Goal: Navigation & Orientation: Find specific page/section

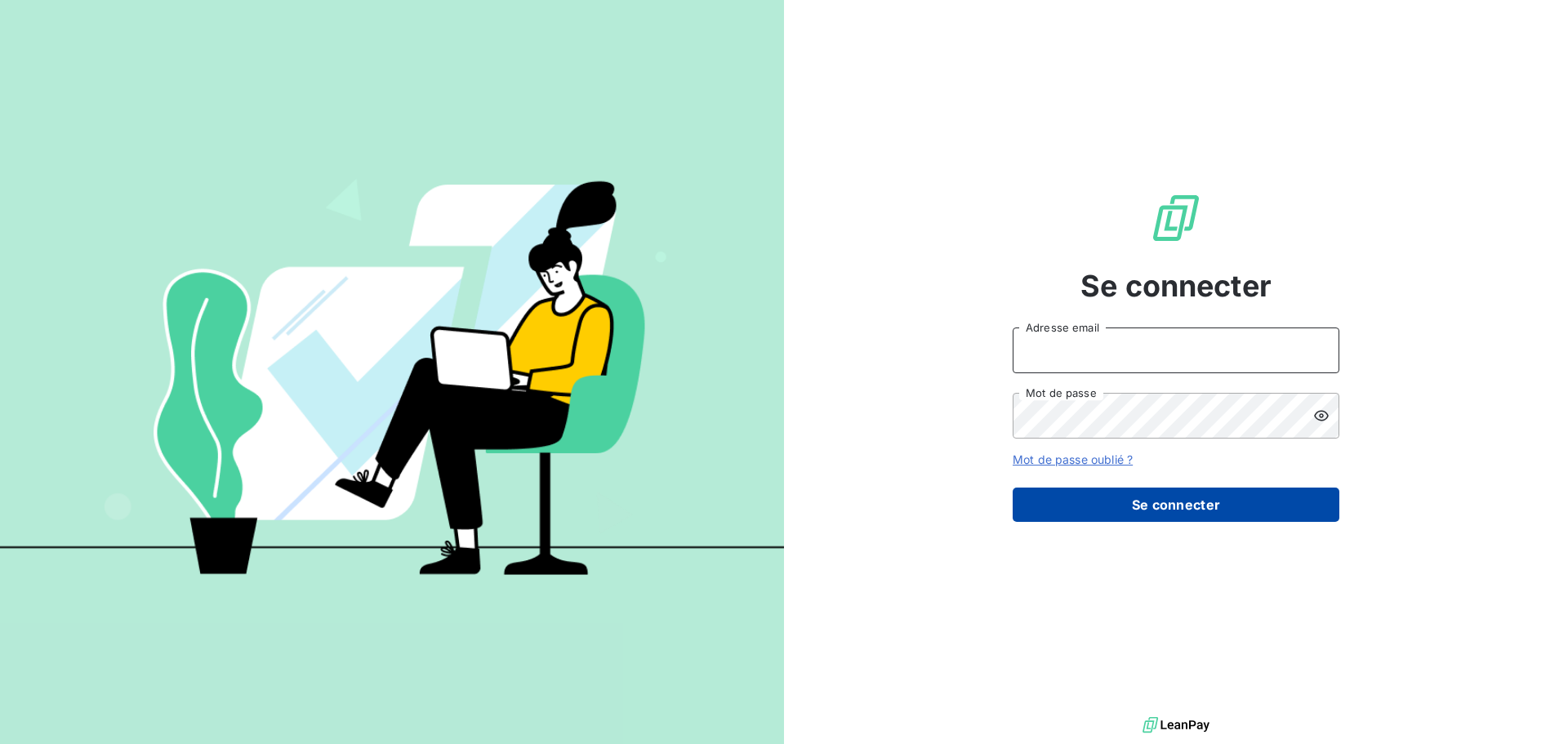
type input "[PERSON_NAME][EMAIL_ADDRESS][DOMAIN_NAME]"
click at [1242, 488] on button "Se connecter" at bounding box center [1176, 504] width 327 height 34
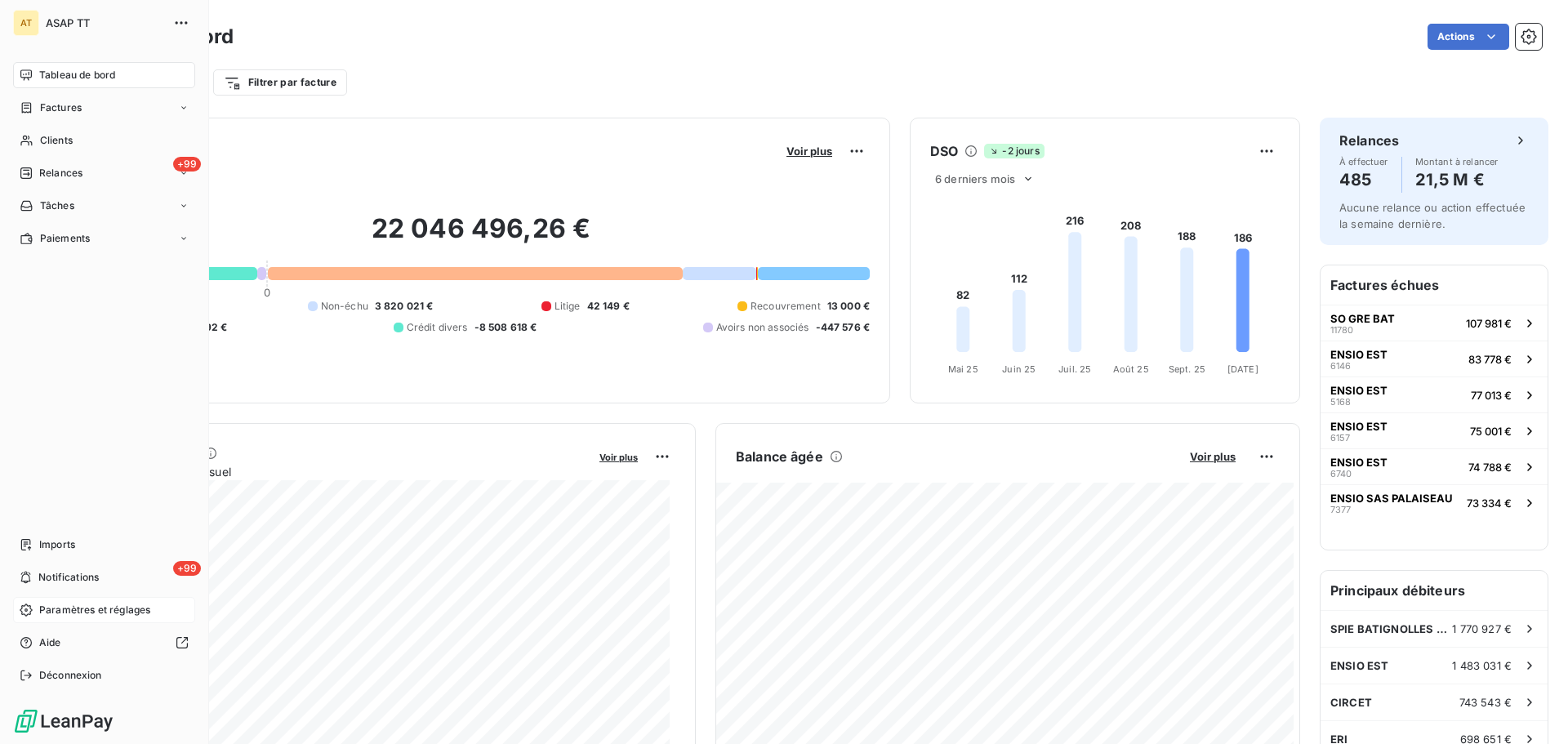
click at [72, 621] on div "Paramètres et réglages" at bounding box center [104, 610] width 183 height 26
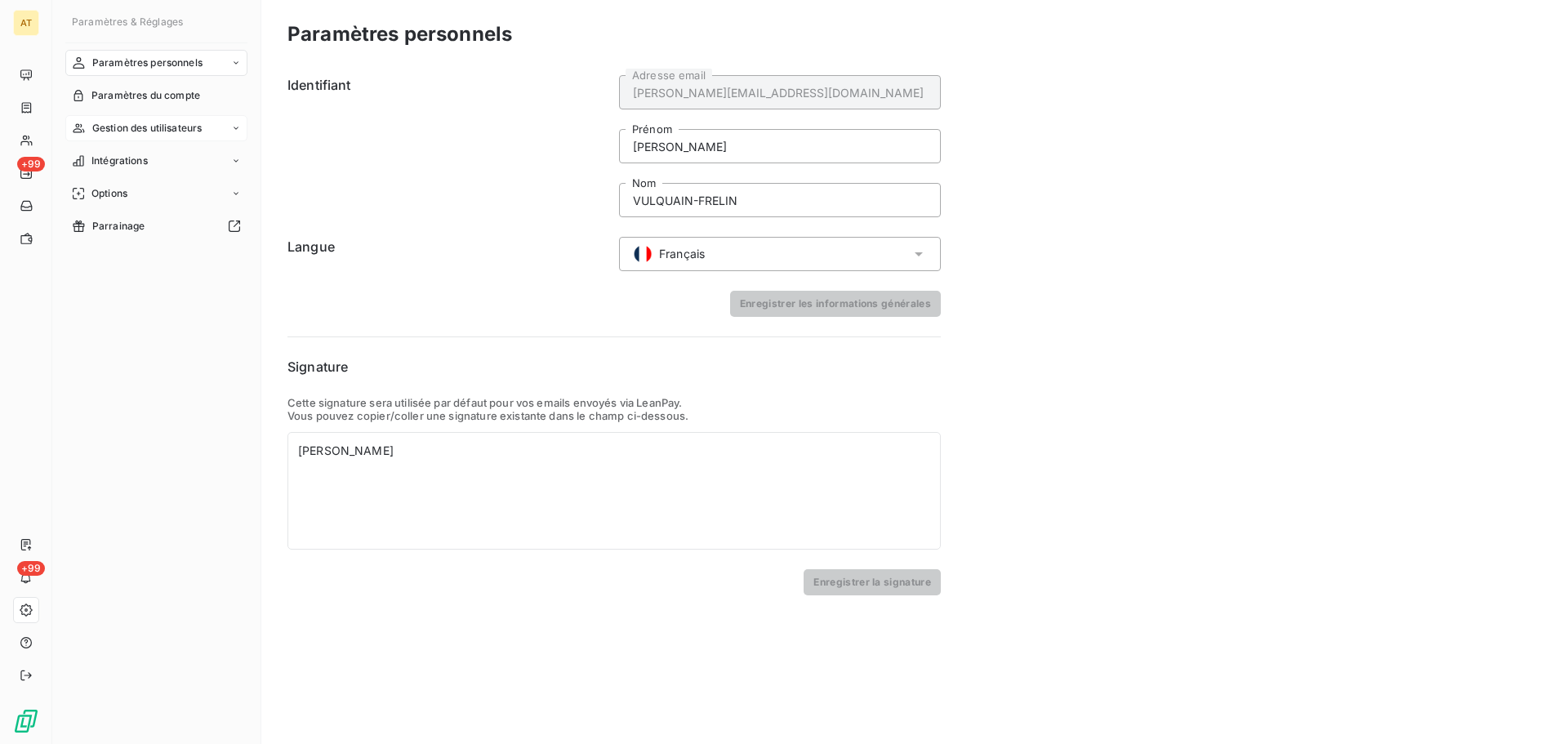
click at [166, 124] on span "Gestion des utilisateurs" at bounding box center [148, 128] width 110 height 15
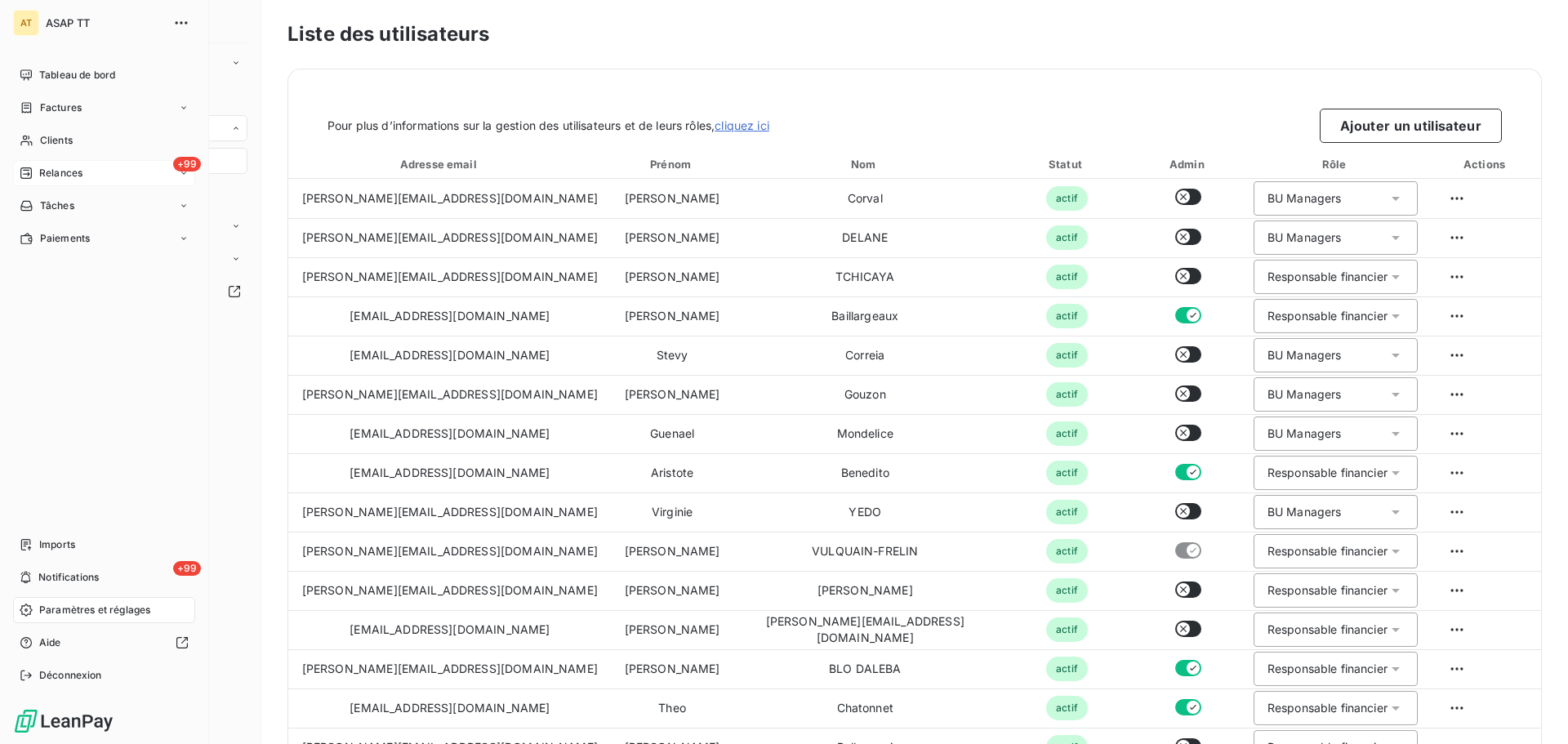
click at [50, 172] on span "Relances" at bounding box center [61, 173] width 43 height 15
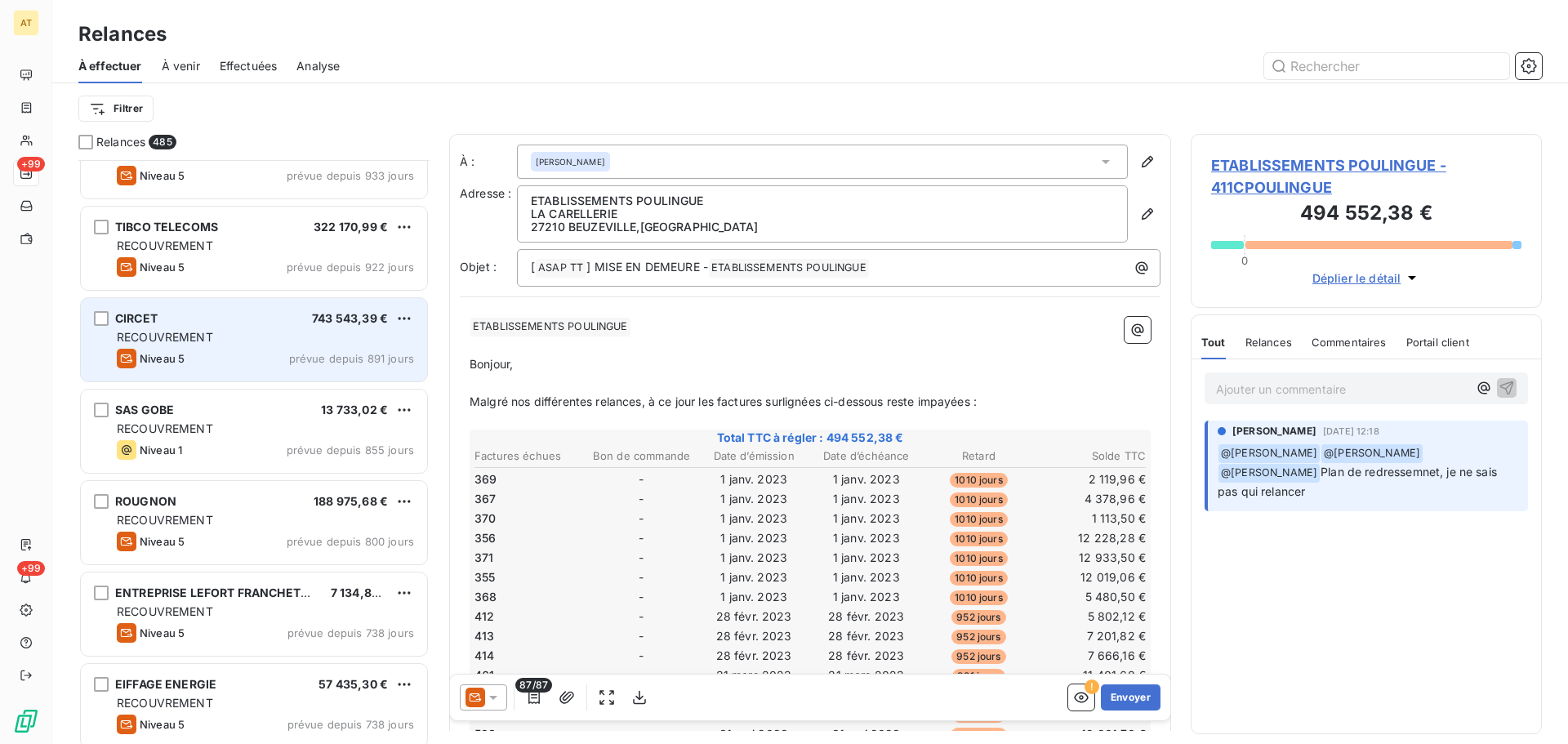
scroll to position [232, 0]
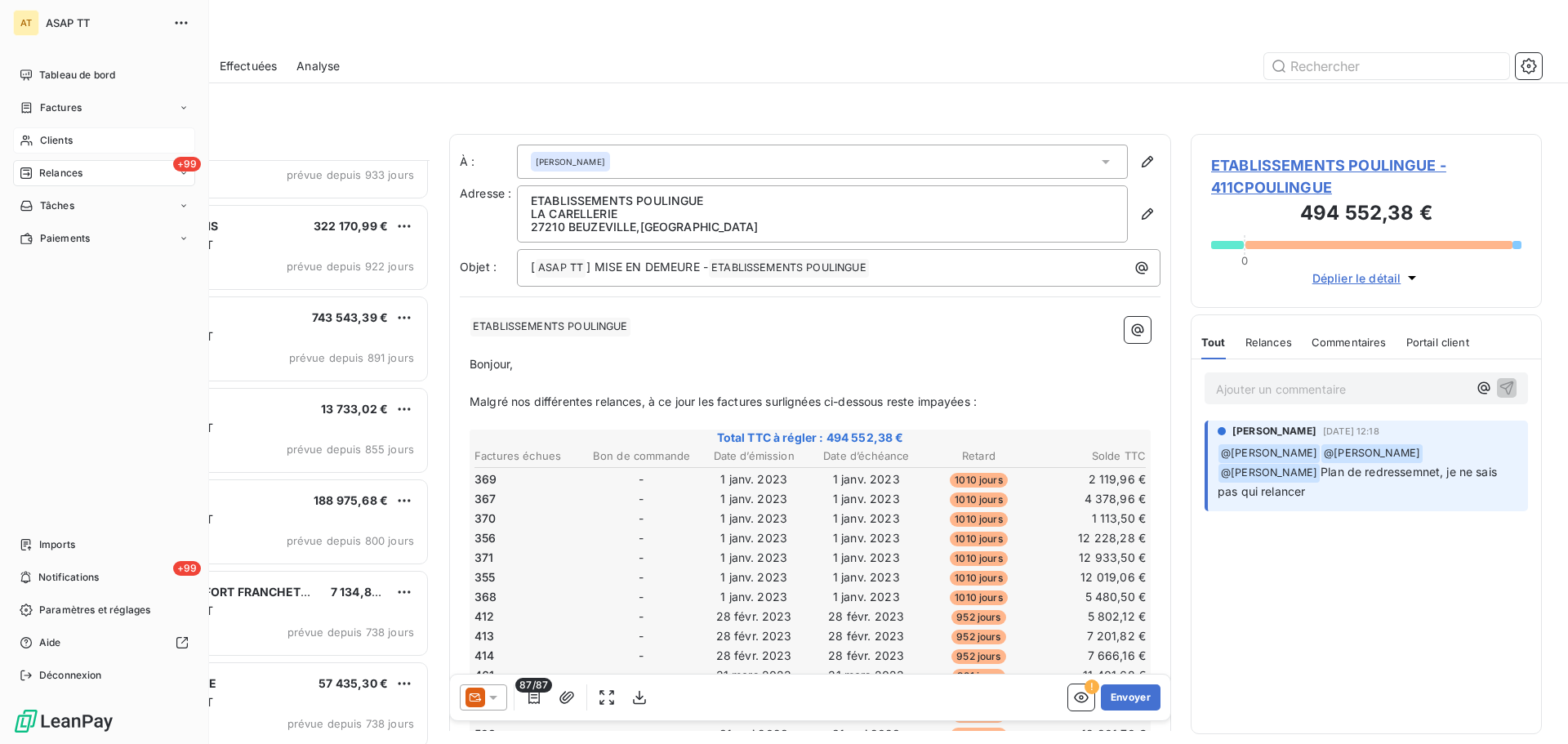
click at [60, 144] on span "Clients" at bounding box center [57, 140] width 33 height 15
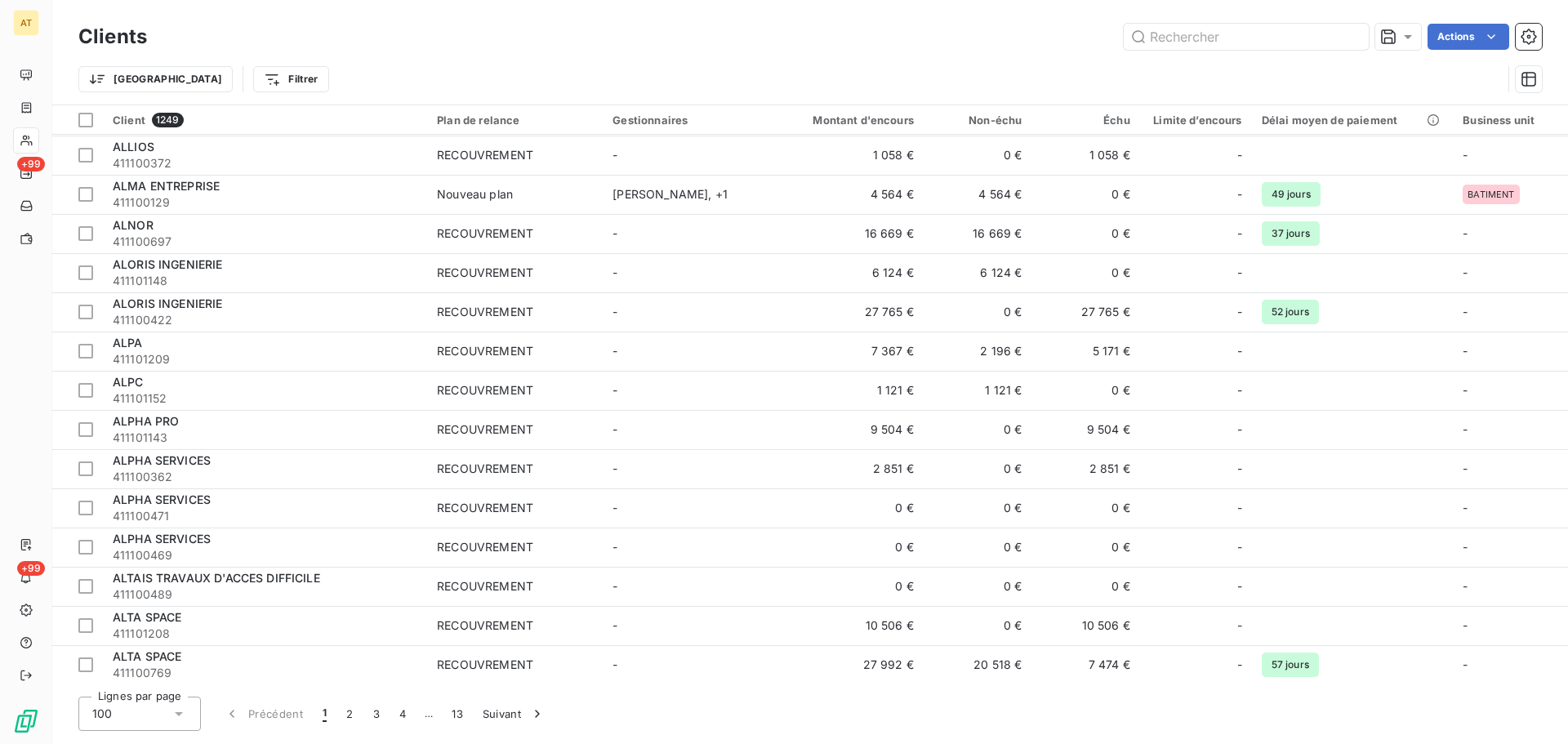
scroll to position [2078, 0]
click at [474, 130] on th "Plan de relance" at bounding box center [515, 120] width 175 height 29
click at [317, 167] on span "Contient" at bounding box center [317, 162] width 47 height 14
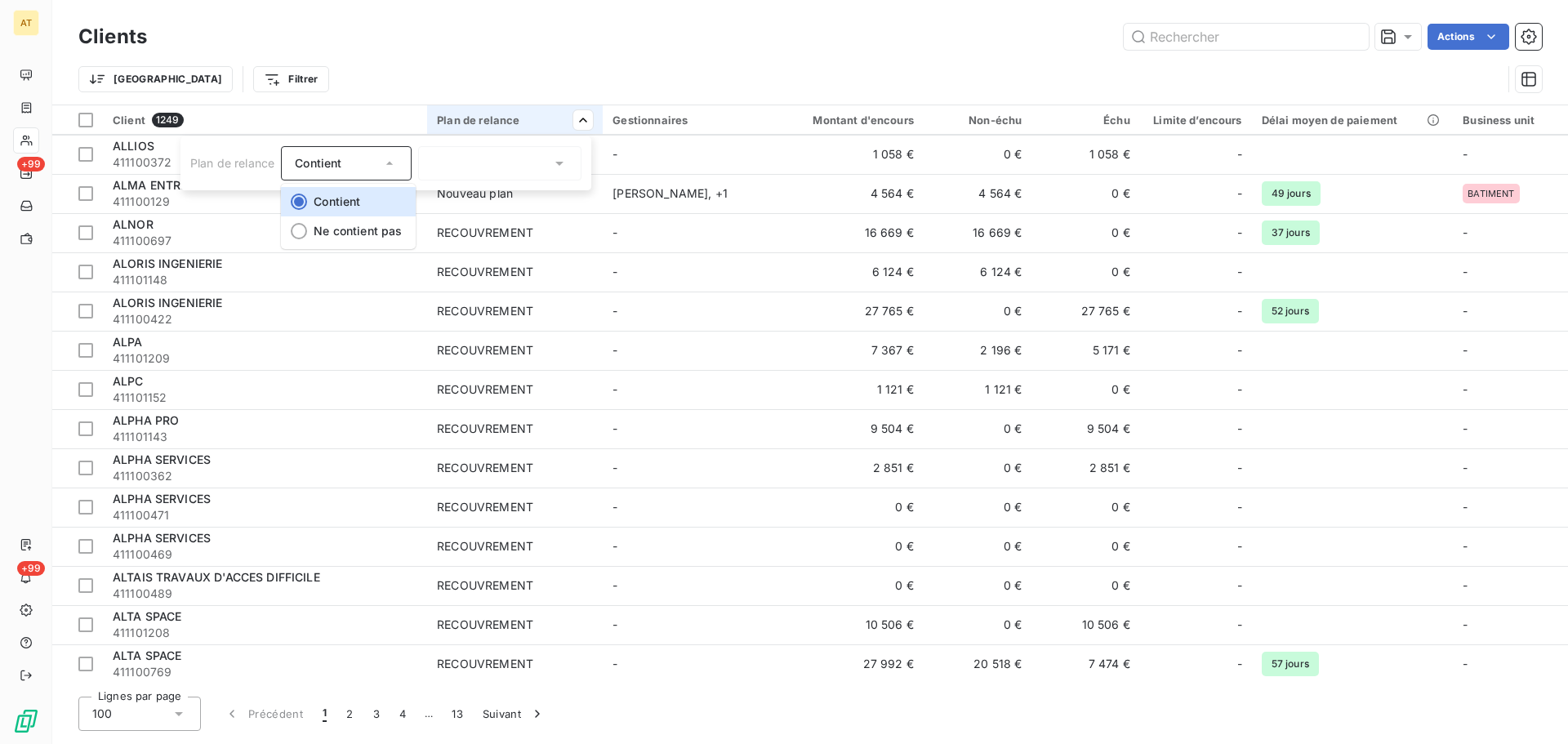
click at [357, 78] on html "AT +99 +99 Clients Actions Trier Filtrer Client 1249 Plan de relance Gestionnai…" at bounding box center [784, 372] width 1568 height 744
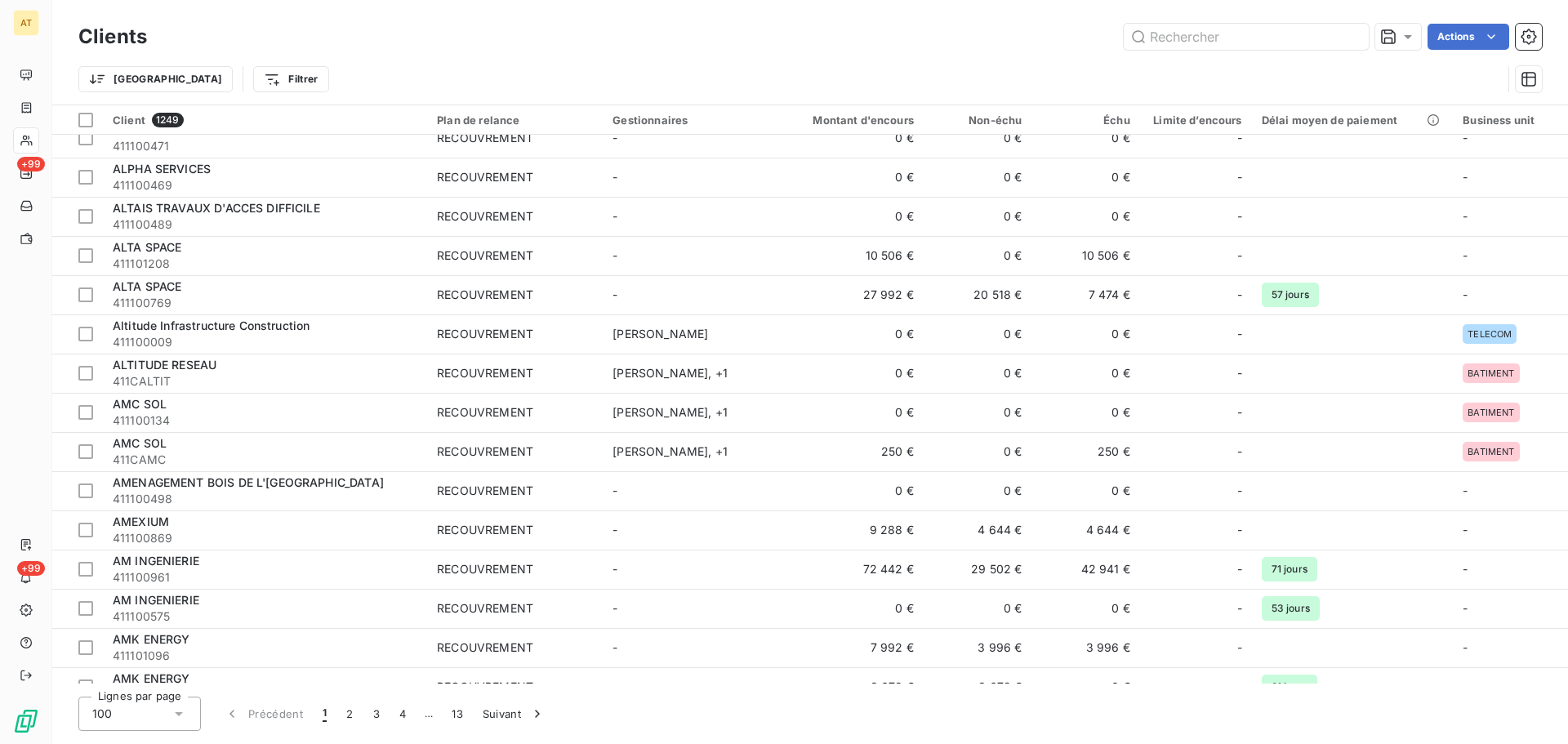
scroll to position [2448, 0]
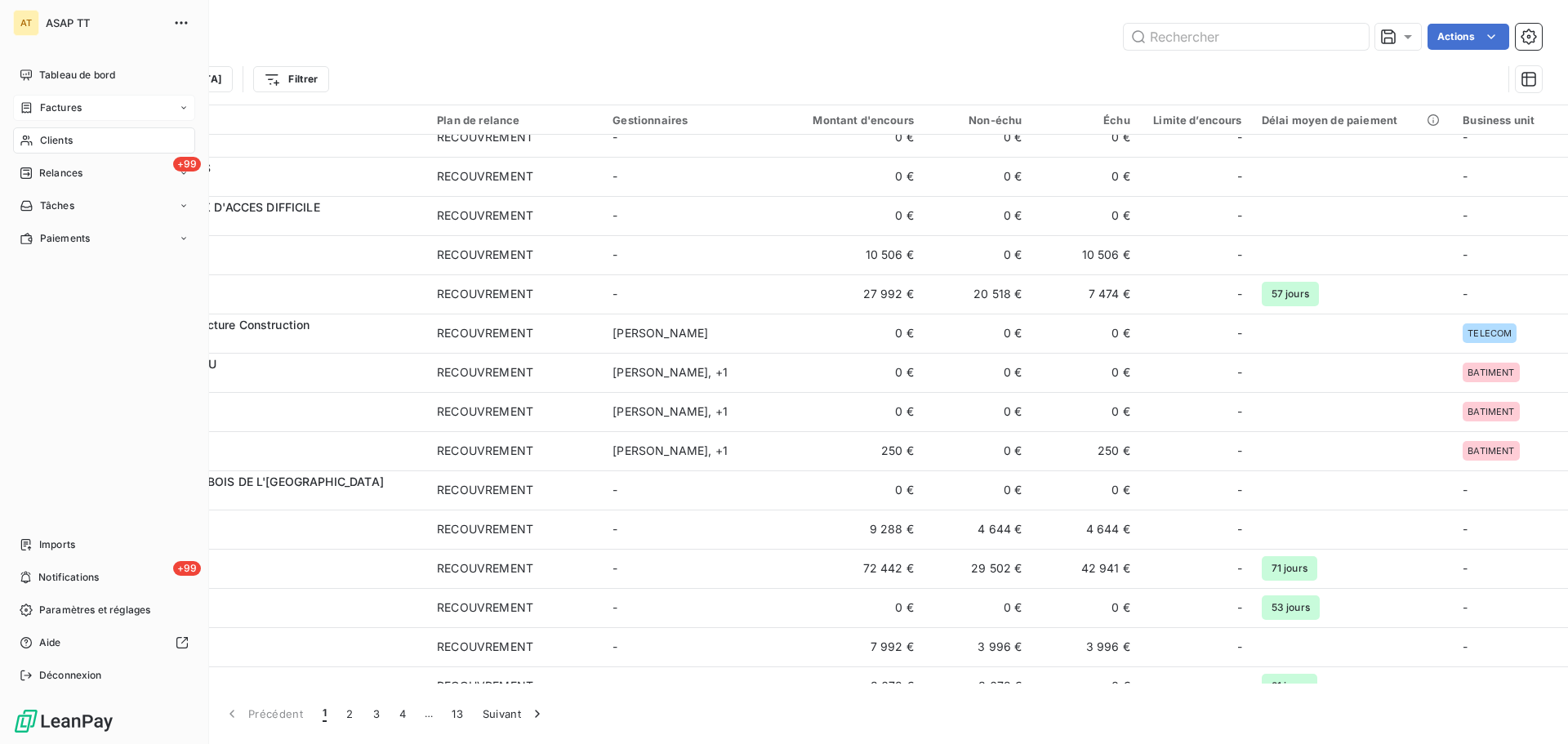
click at [79, 109] on span "Factures" at bounding box center [61, 107] width 41 height 15
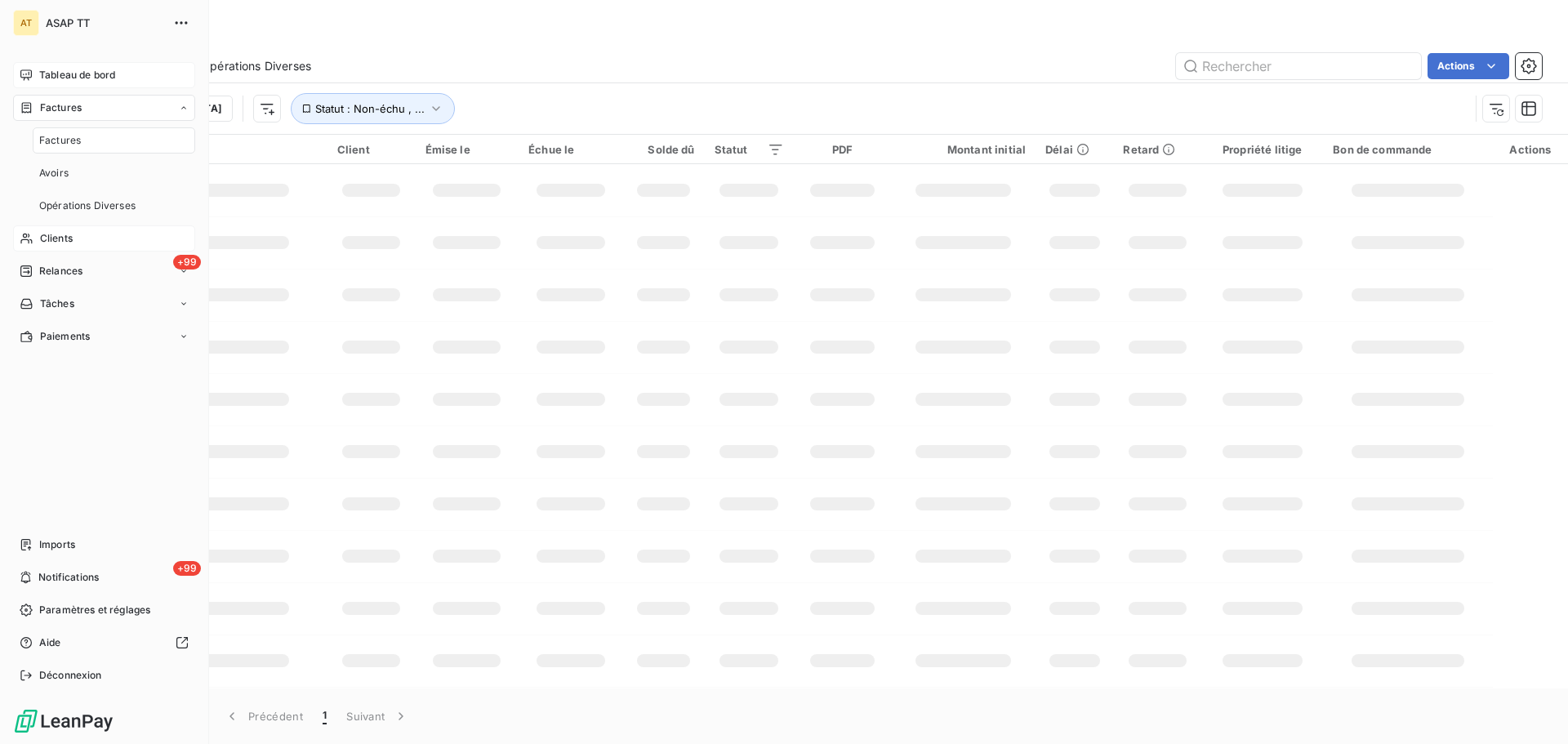
click at [106, 81] on span "Tableau de bord" at bounding box center [77, 75] width 76 height 15
